Goal: Information Seeking & Learning: Find specific fact

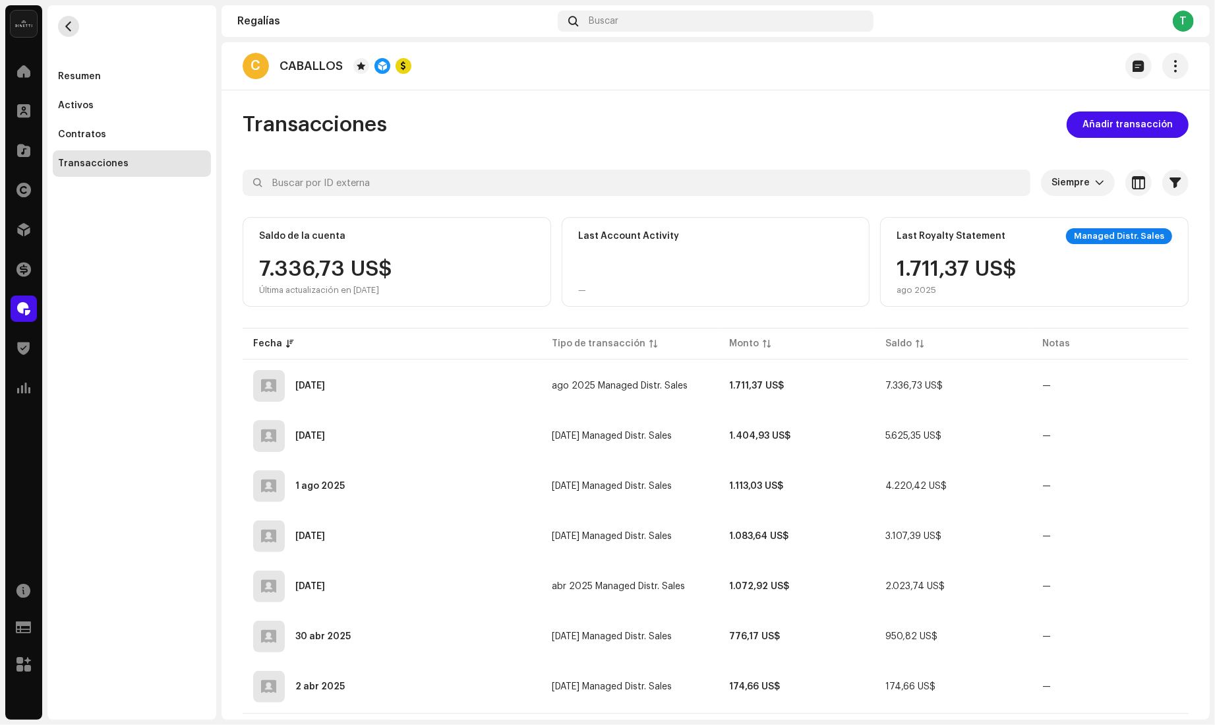
scroll to position [8, 0]
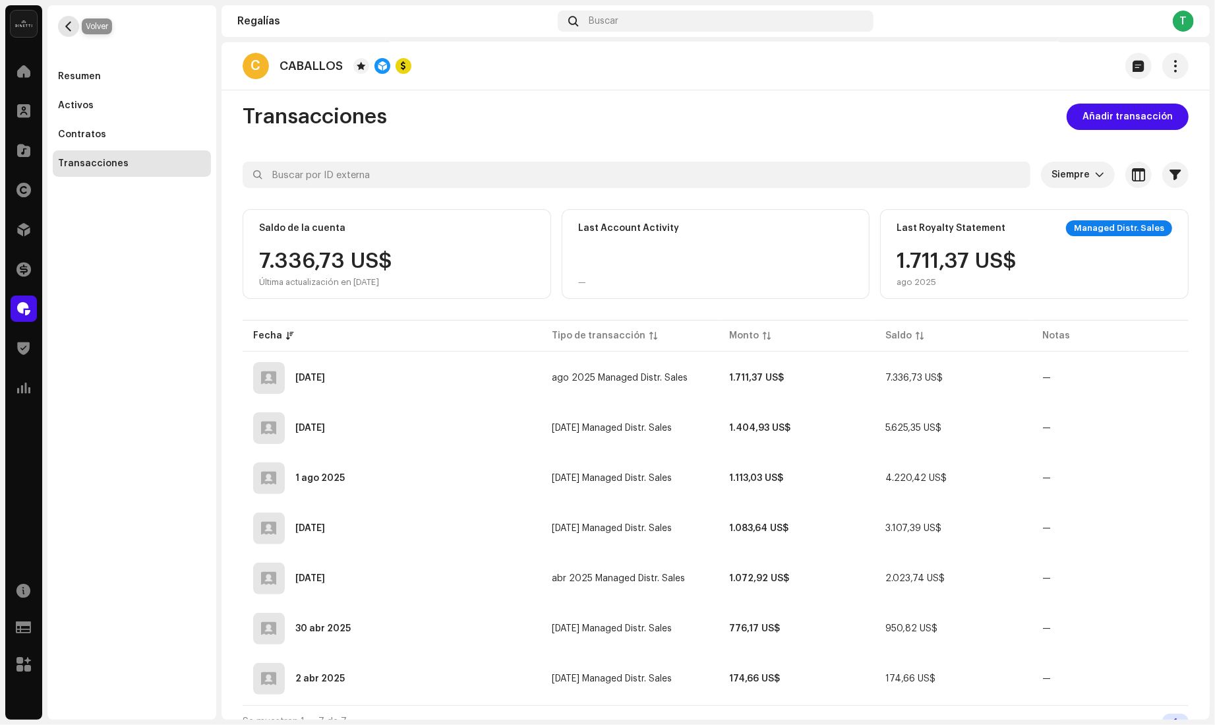
click at [65, 28] on span "button" at bounding box center [69, 26] width 10 height 11
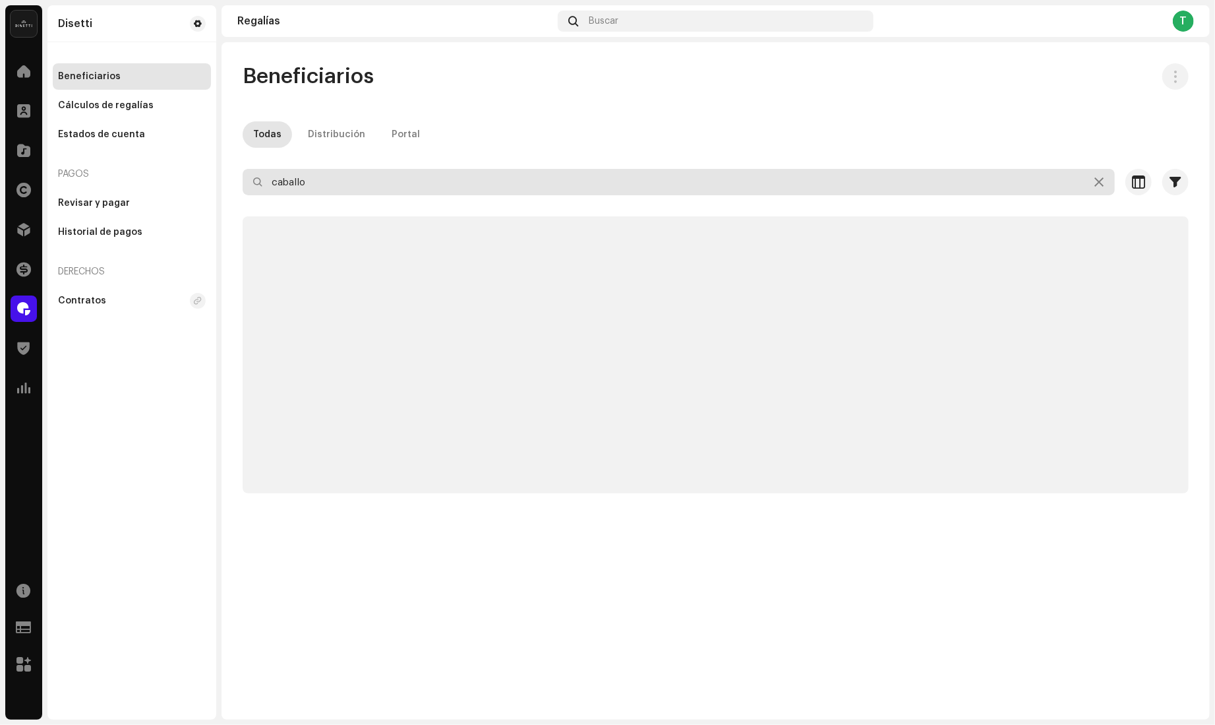
click at [340, 185] on input "caballo" at bounding box center [679, 182] width 873 height 26
paste input "HIGH GALAXI MUSIC"
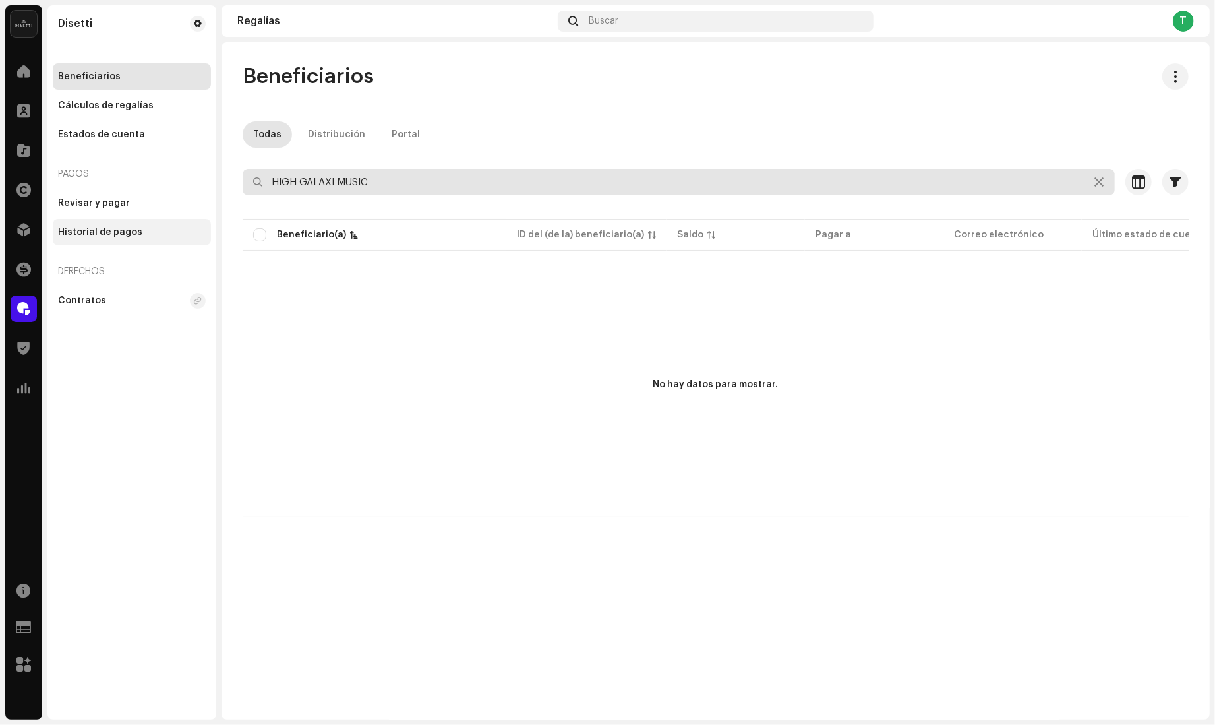
drag, startPoint x: 392, startPoint y: 178, endPoint x: 175, endPoint y: 231, distance: 222.7
click at [264, 195] on re-o-filter-bar "HIGH GALAXI MUSIC Seleccionado 0 Deseleccionar todo 0 Opciones Filtros Estado A…" at bounding box center [716, 192] width 946 height 47
click at [748, 170] on input "HIGH GALAXI MUSIC" at bounding box center [679, 182] width 873 height 26
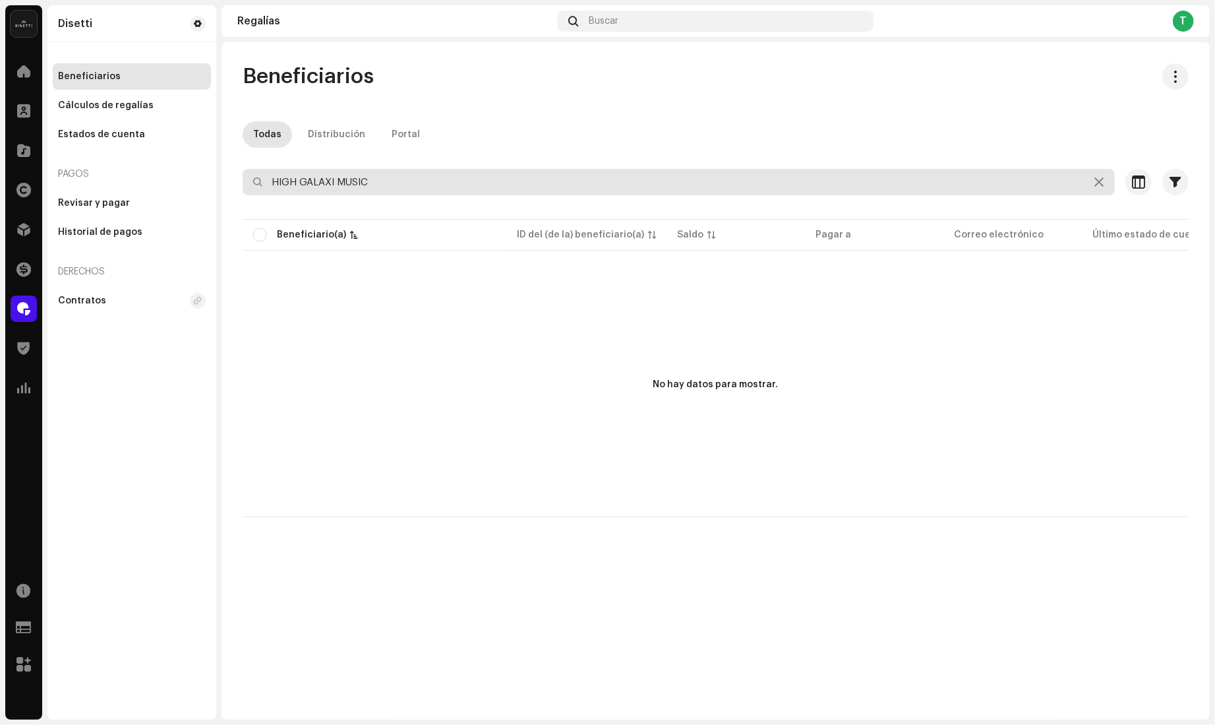
paste input "[EMAIL_ADDRESS][DOMAIN_NAME]"
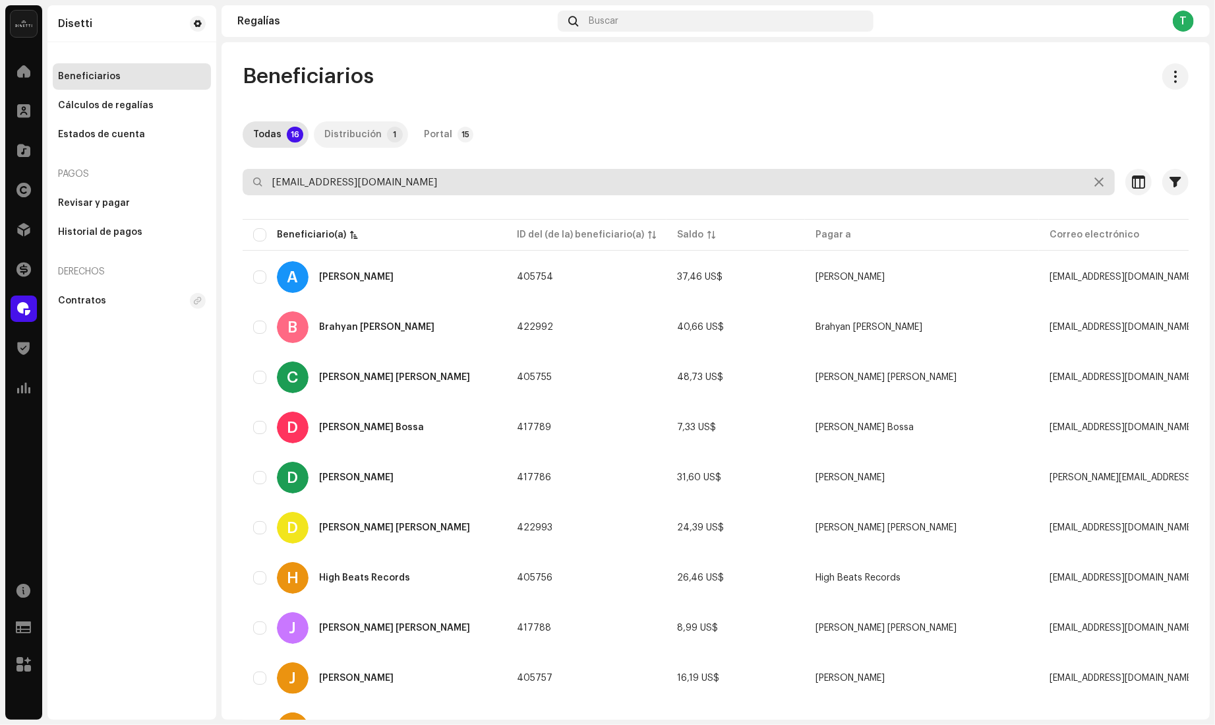
type input "[EMAIL_ADDRESS][DOMAIN_NAME]"
click at [371, 139] on div "Distribución" at bounding box center [352, 134] width 57 height 26
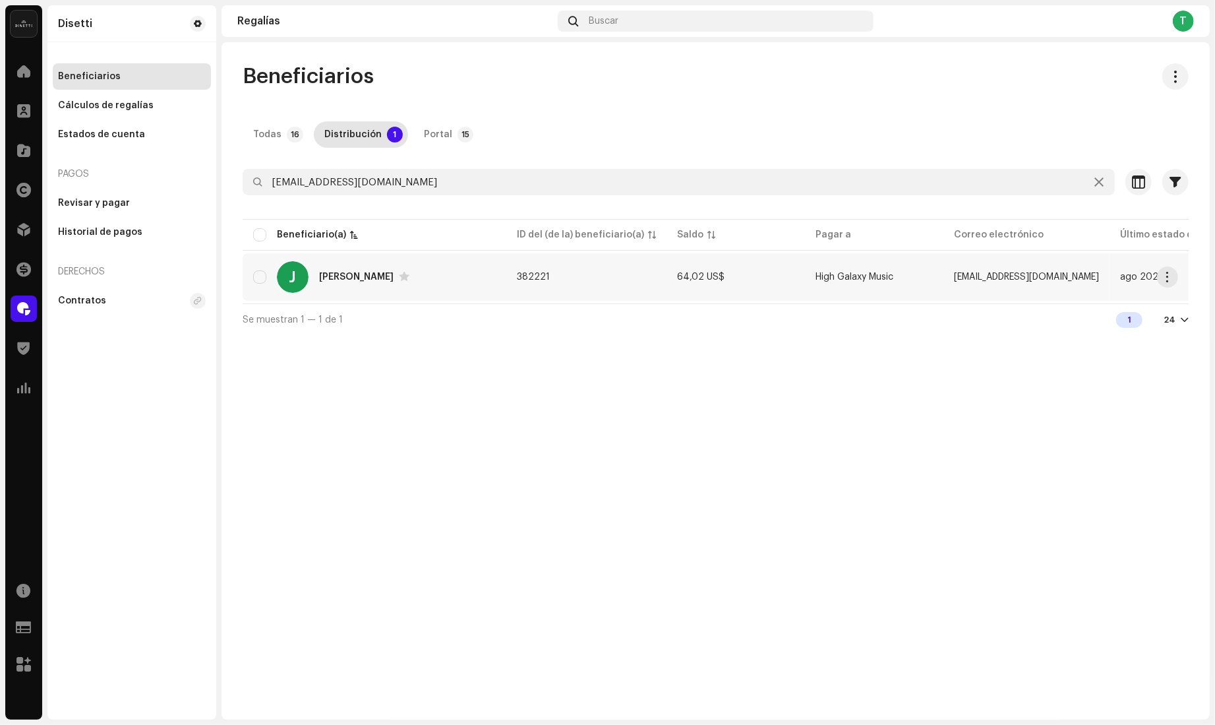
click at [328, 277] on div "[PERSON_NAME]" at bounding box center [356, 276] width 75 height 9
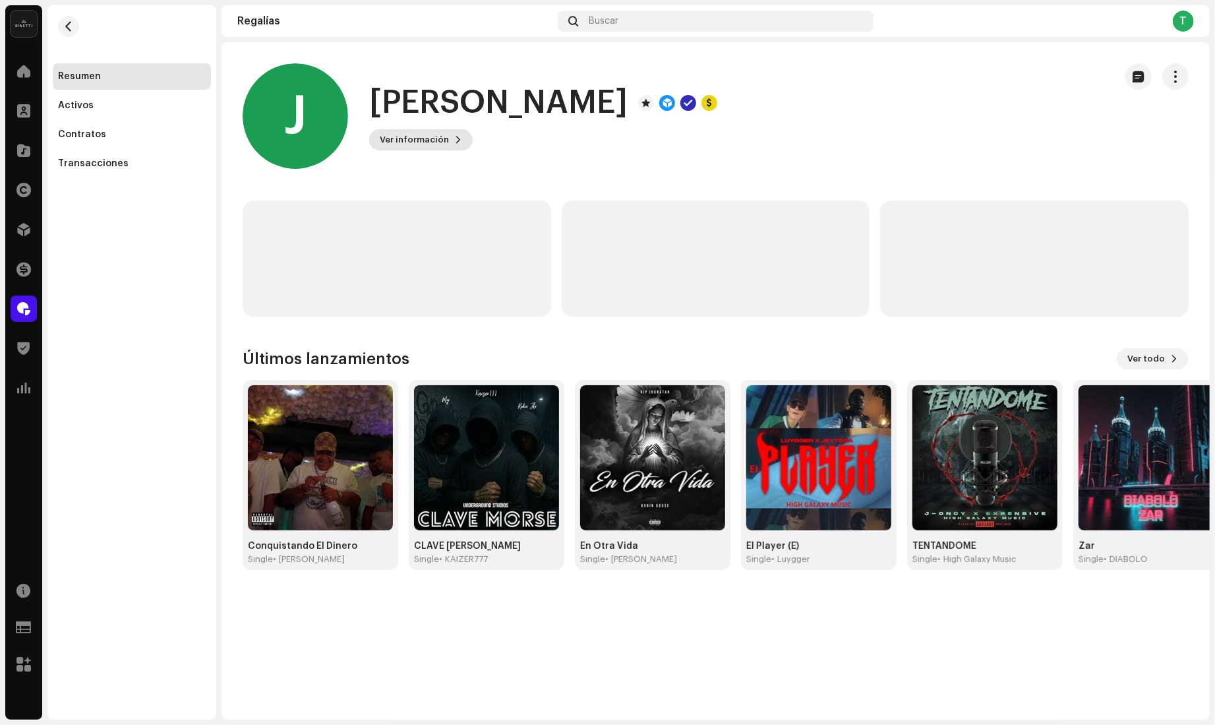
click at [461, 140] on button "Ver información" at bounding box center [421, 139] width 104 height 21
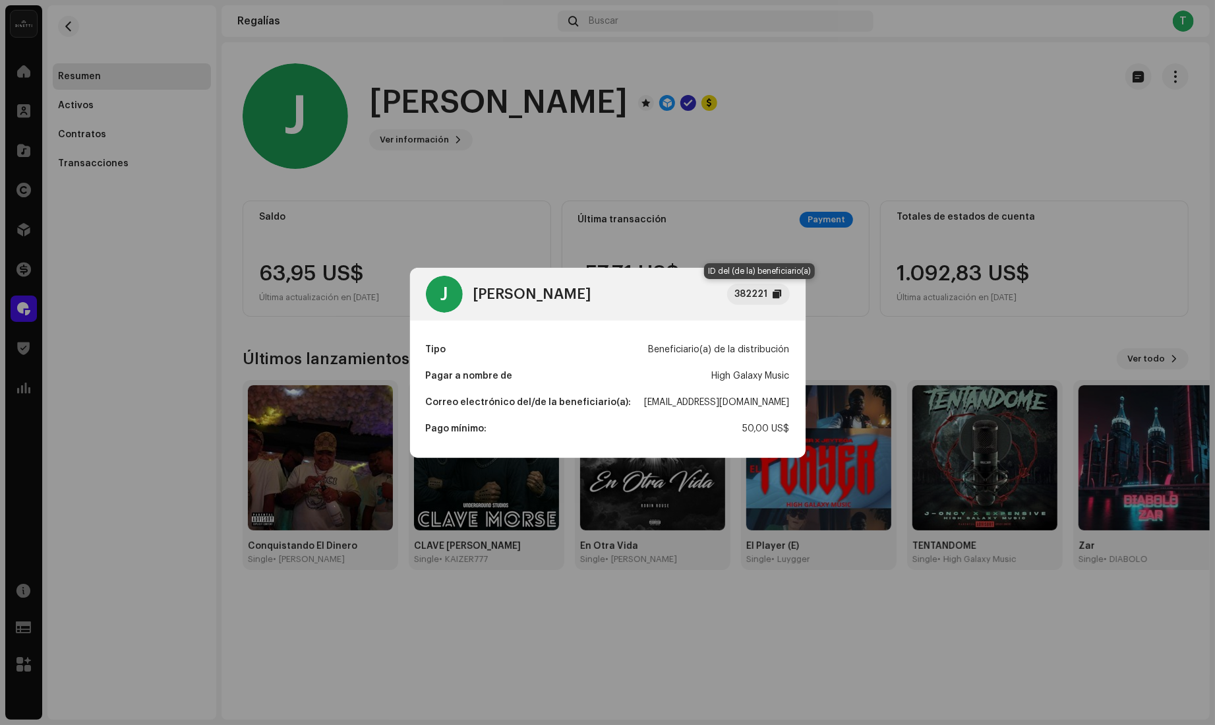
click at [778, 293] on div at bounding box center [778, 294] width 9 height 11
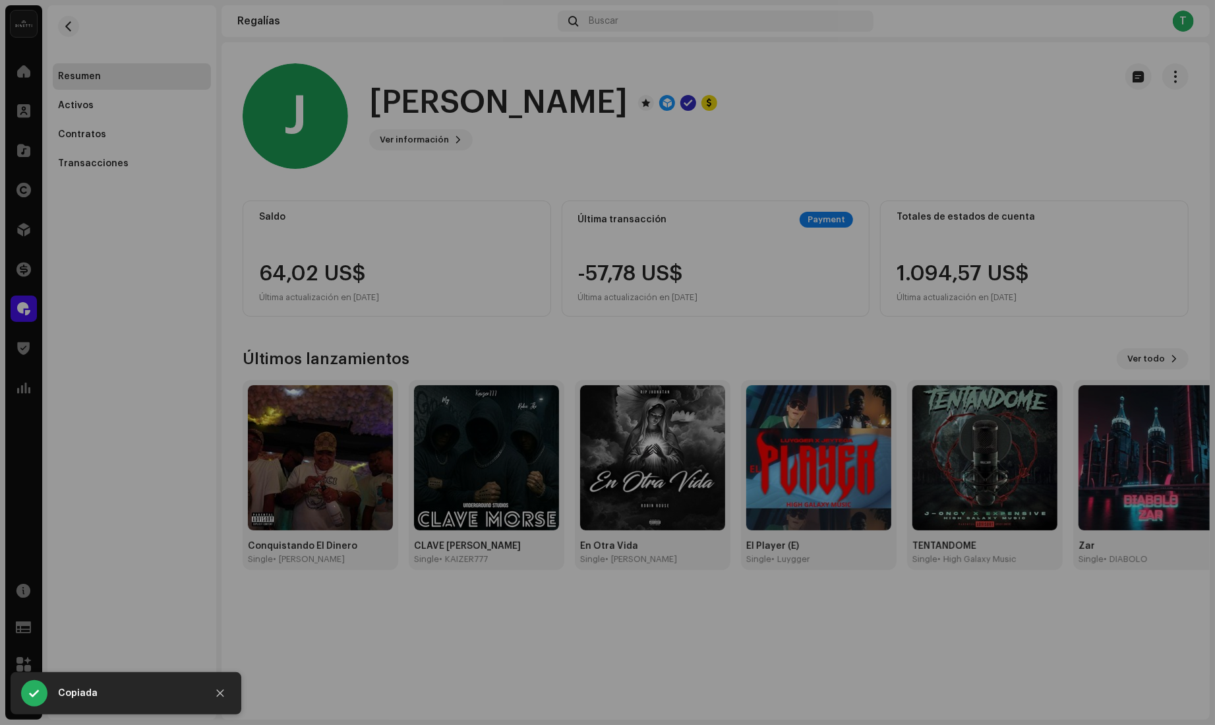
drag, startPoint x: 673, startPoint y: 152, endPoint x: 648, endPoint y: 154, distance: 24.5
click at [673, 152] on div "J [PERSON_NAME] 382221 Tipo Beneficiario(a) de la distribución Pagar a nombre d…" at bounding box center [607, 362] width 1215 height 725
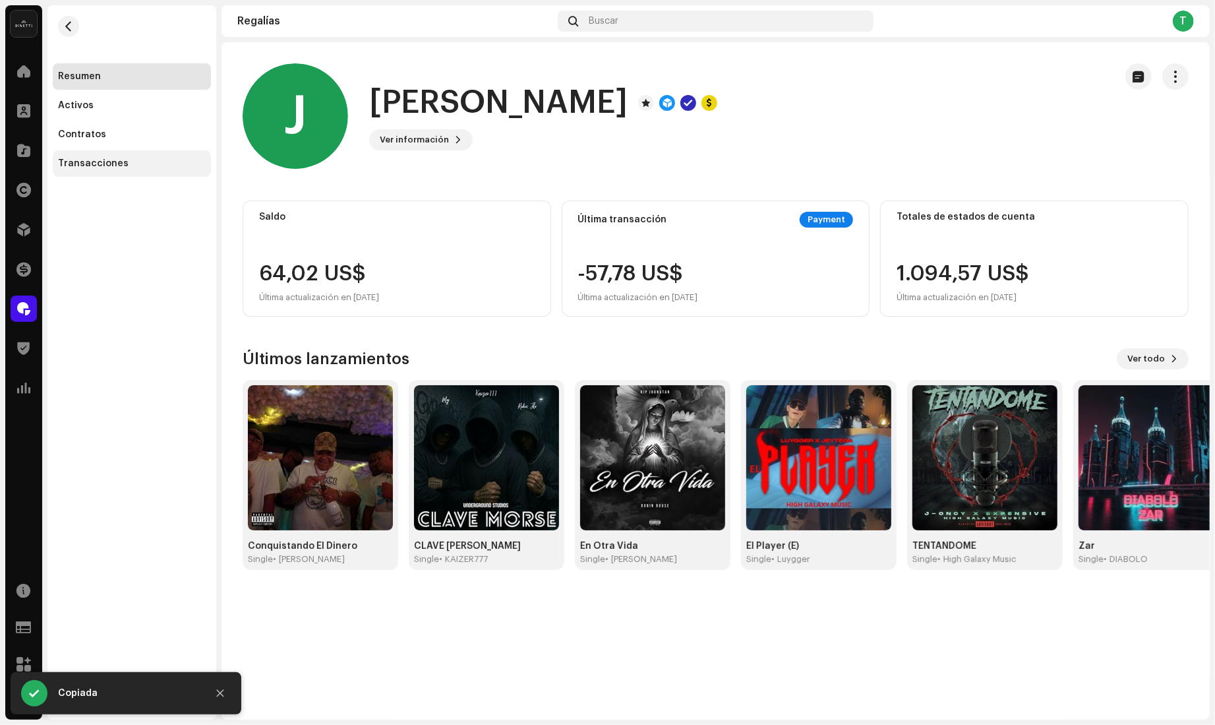
click at [89, 157] on div "Transacciones" at bounding box center [132, 163] width 158 height 26
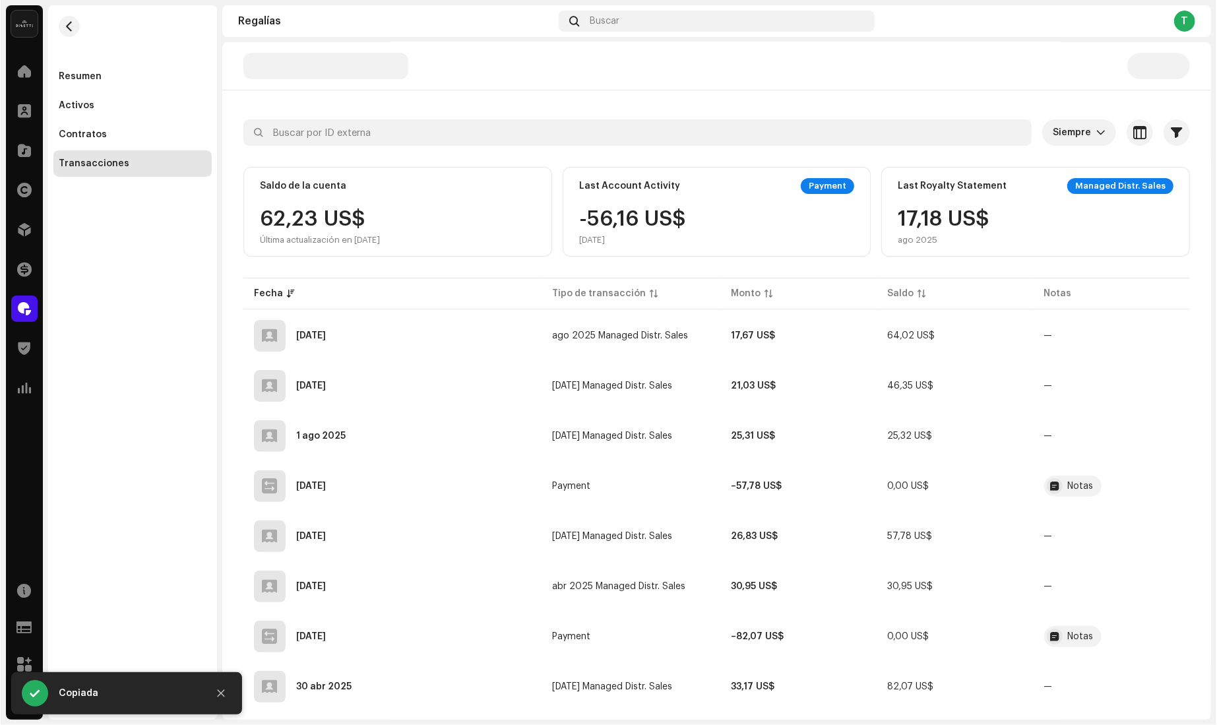
scroll to position [59, 0]
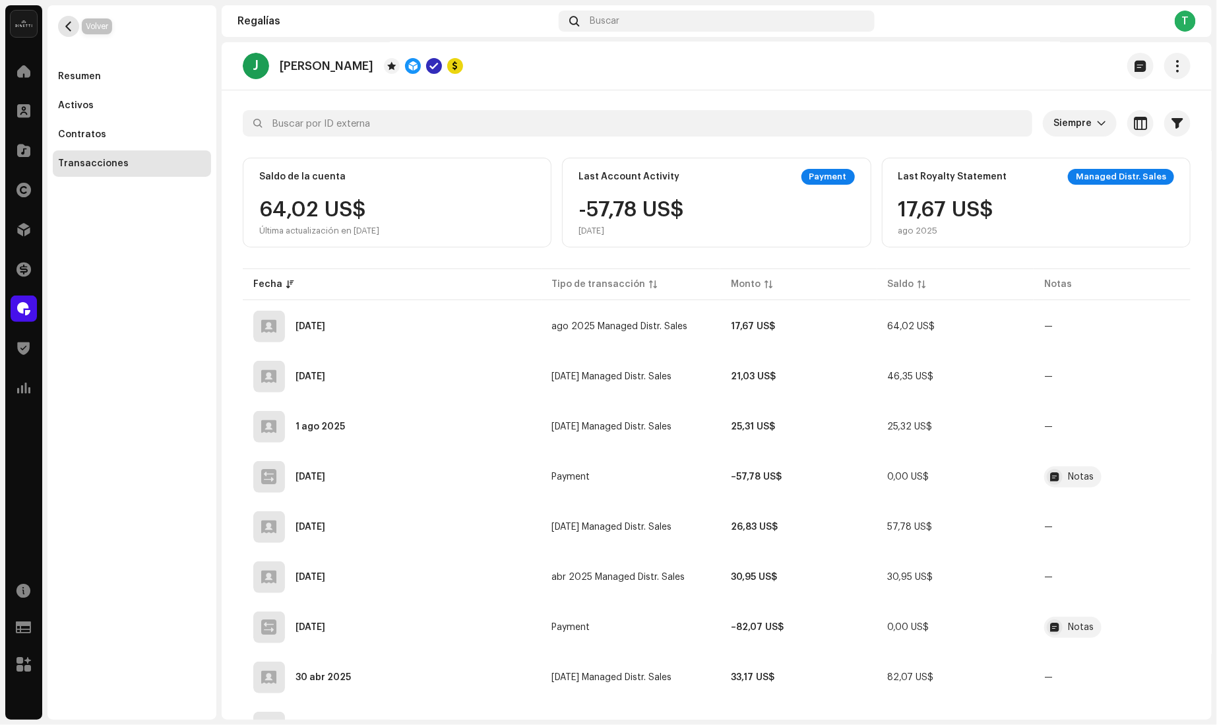
click at [63, 25] on button "button" at bounding box center [68, 26] width 21 height 21
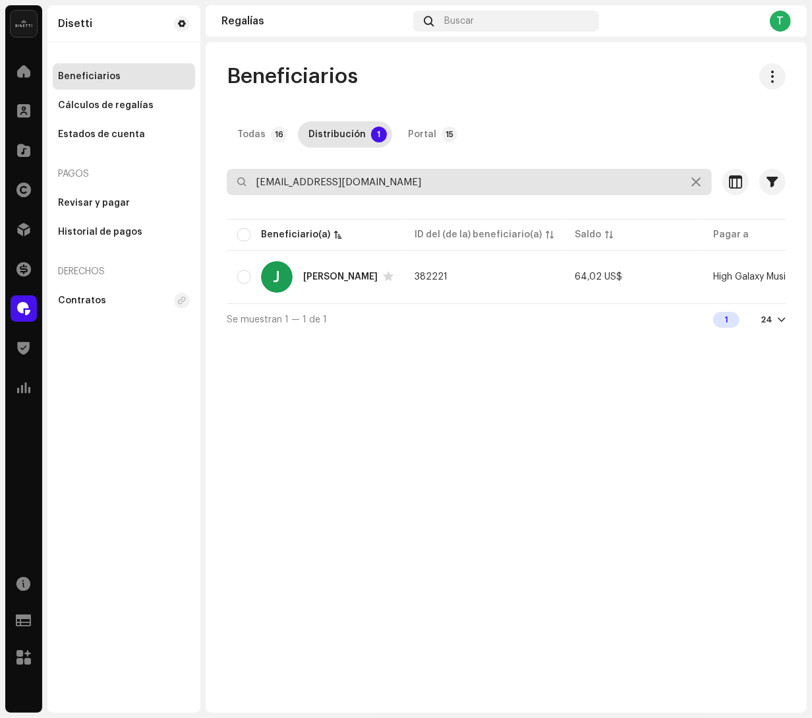
click at [402, 186] on input "[EMAIL_ADDRESS][DOMAIN_NAME]" at bounding box center [469, 182] width 485 height 26
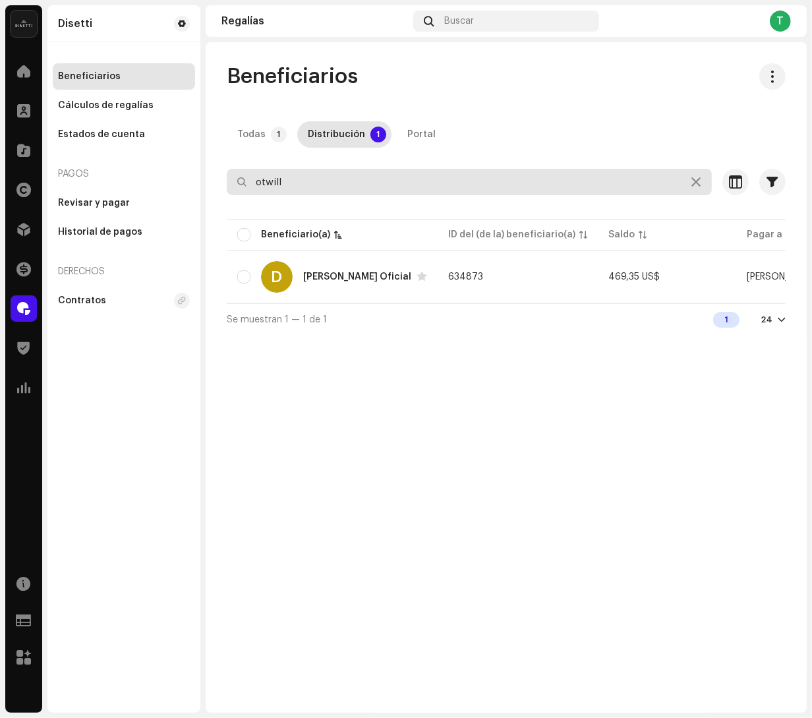
click at [317, 191] on input "otwill" at bounding box center [469, 182] width 485 height 26
paste input "[EMAIL_ADDRESS][DOMAIN_NAME]"
type input "[EMAIL_ADDRESS][DOMAIN_NAME]"
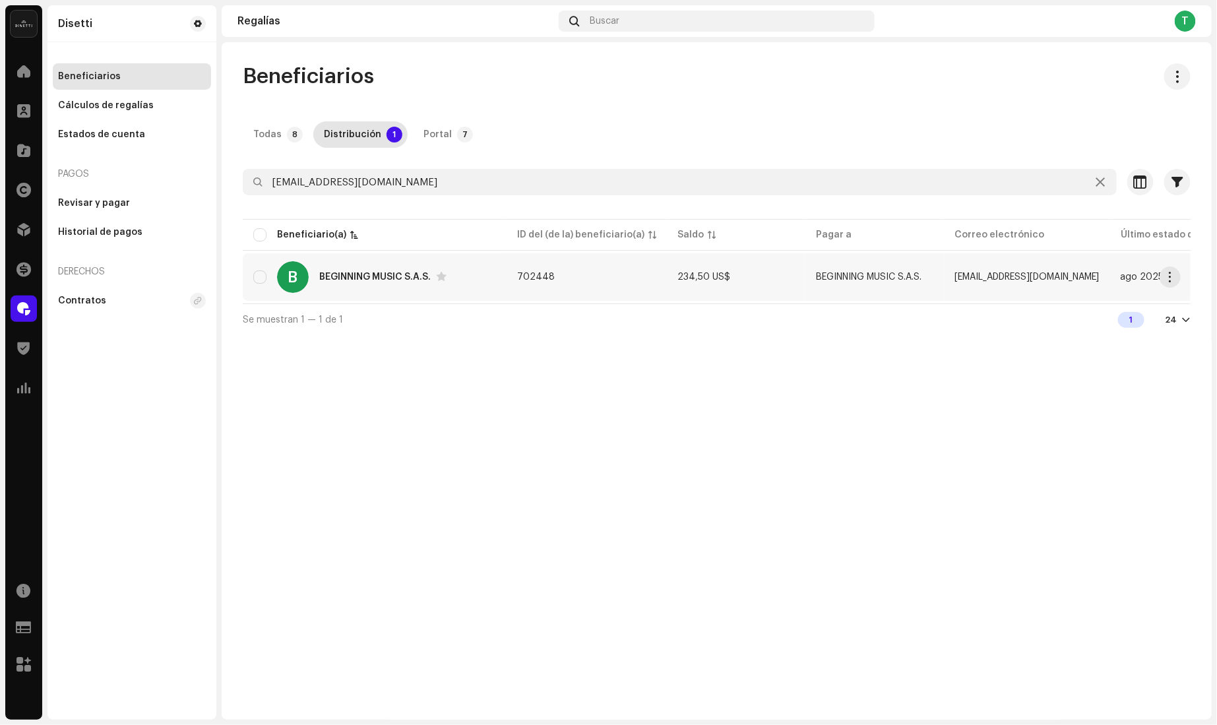
click at [352, 275] on div "BEGINNING MUSIC S.A.S." at bounding box center [374, 276] width 111 height 9
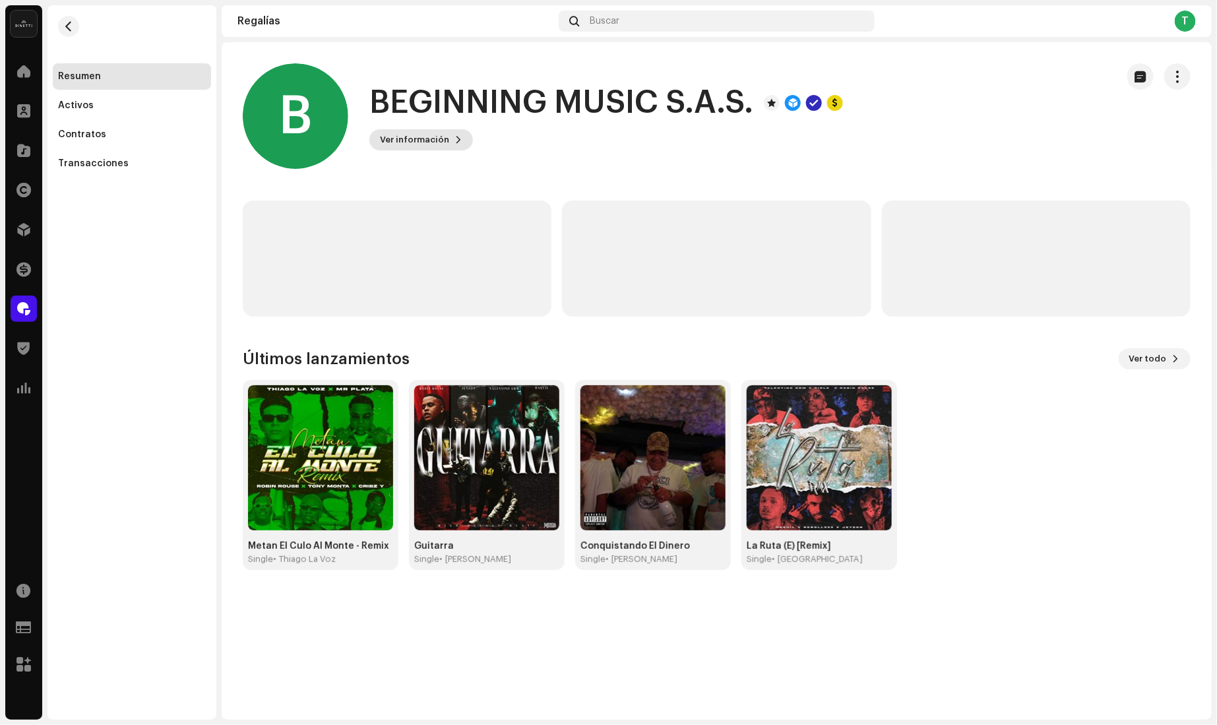
click at [438, 131] on span "Ver información" at bounding box center [414, 140] width 69 height 26
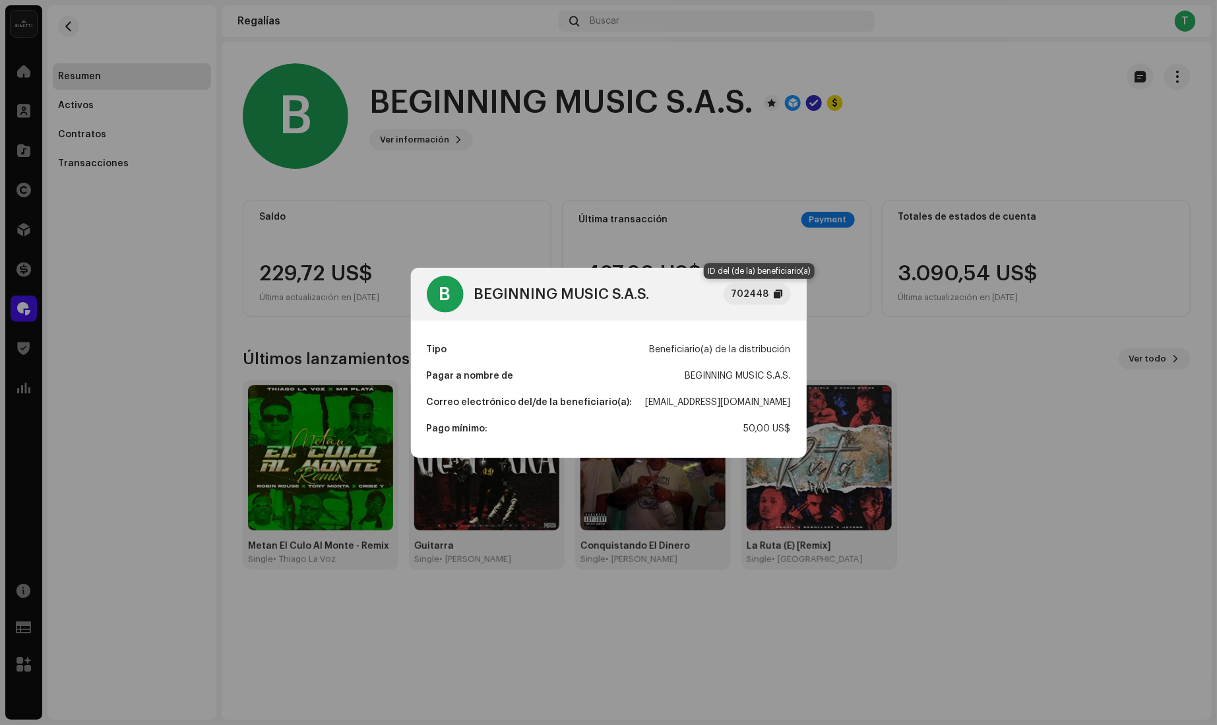
click at [774, 289] on div at bounding box center [778, 294] width 9 height 11
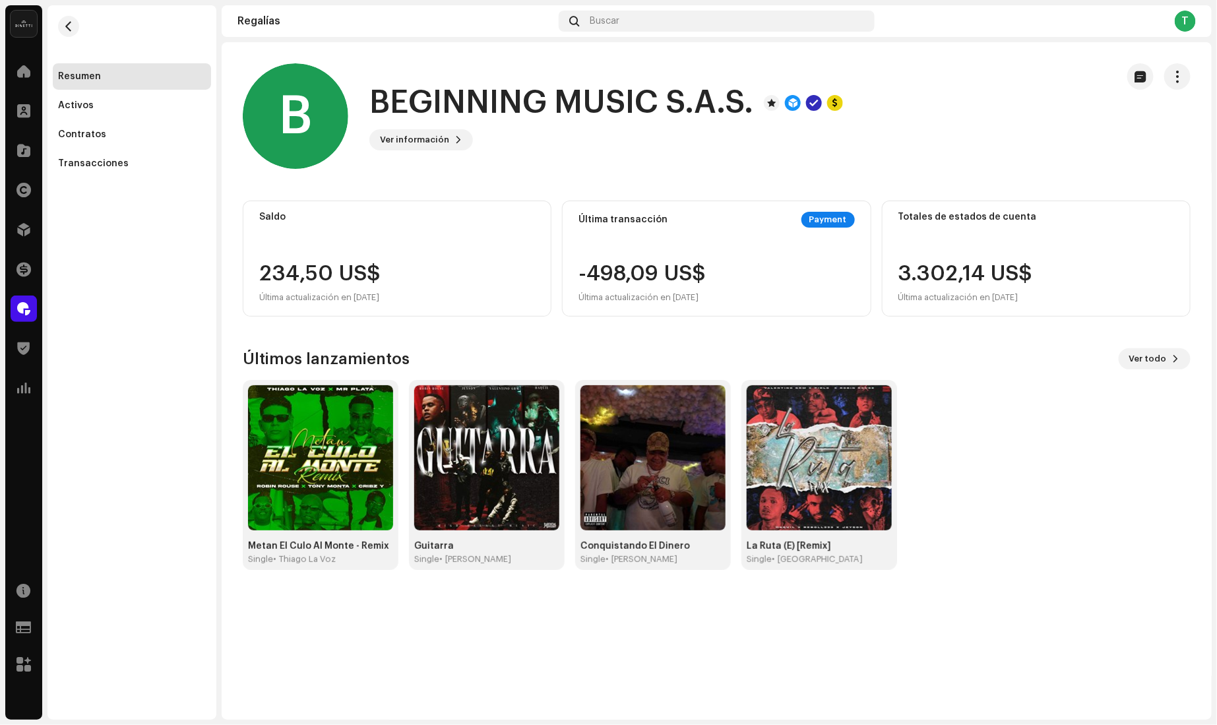
click at [607, 151] on div "B BEGINNING MUSIC S.A.S. 702448 Tipo Beneficiario(a) de la distribución Pagar a…" at bounding box center [608, 362] width 1217 height 725
